Goal: Transaction & Acquisition: Book appointment/travel/reservation

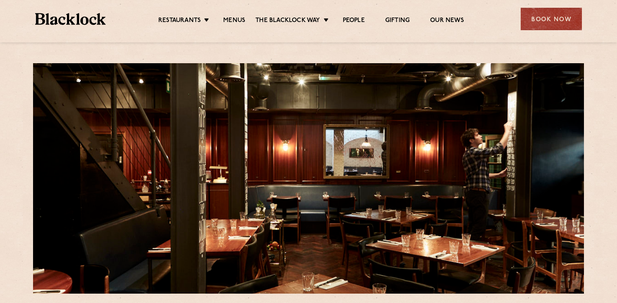
click at [533, 22] on div "Book Now" at bounding box center [551, 19] width 61 height 22
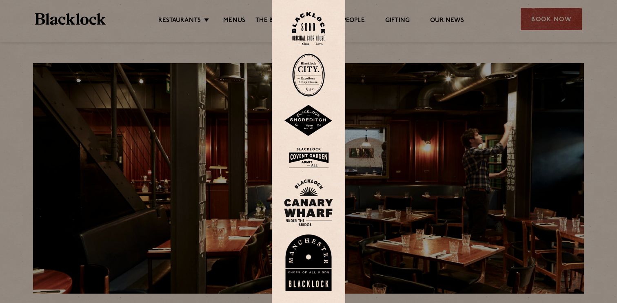
click at [320, 27] on img at bounding box center [308, 28] width 33 height 33
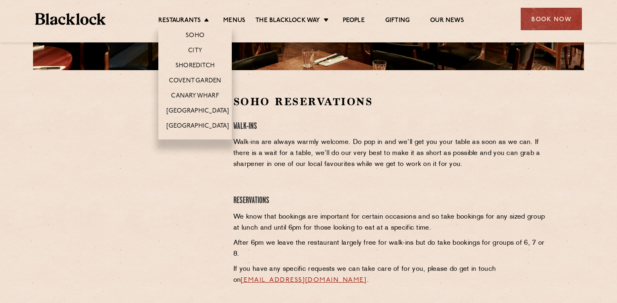
scroll to position [226, 0]
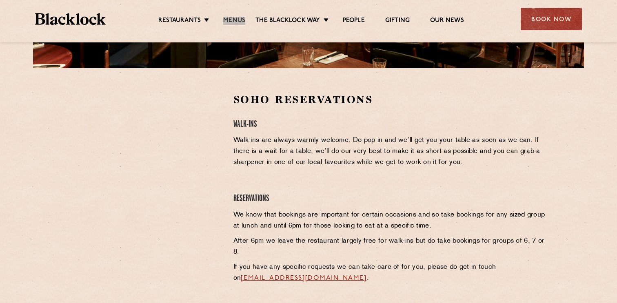
drag, startPoint x: 231, startPoint y: 21, endPoint x: 417, endPoint y: 3, distance: 186.5
click at [0, 0] on div "Restaurants [GEOGRAPHIC_DATA] [GEOGRAPHIC_DATA] [GEOGRAPHIC_DATA] [GEOGRAPHIC_D…" at bounding box center [308, 21] width 617 height 42
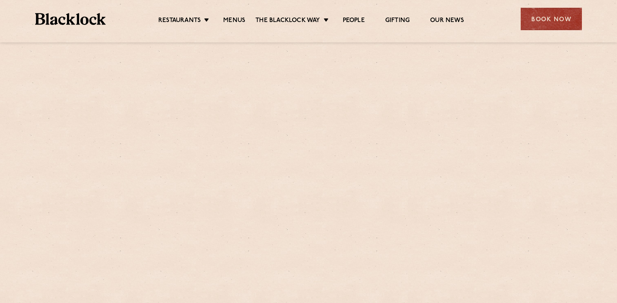
scroll to position [330, 0]
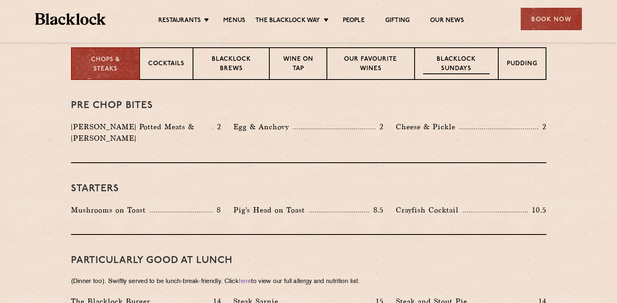
click at [443, 65] on p "Blacklock Sundays" at bounding box center [456, 64] width 66 height 19
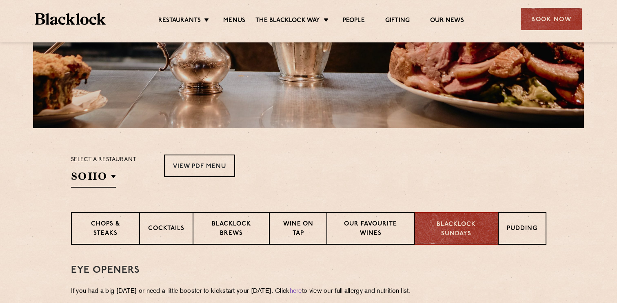
scroll to position [168, 0]
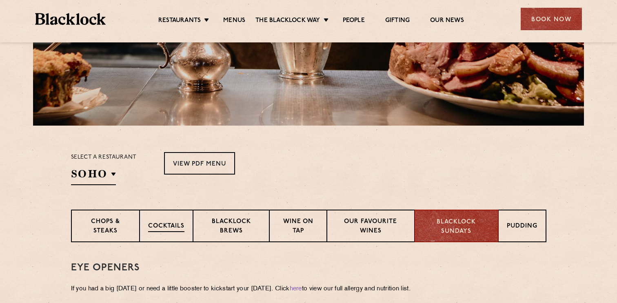
click at [166, 226] on p "Cocktails" at bounding box center [166, 227] width 36 height 10
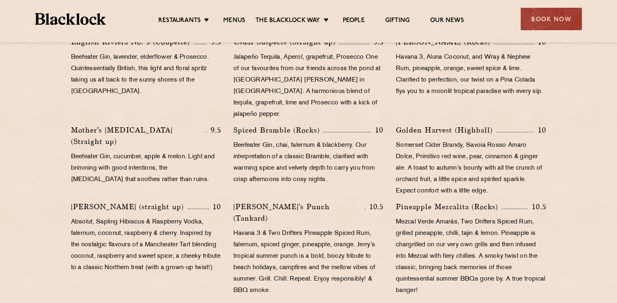
scroll to position [533, 0]
